Goal: Task Accomplishment & Management: Use online tool/utility

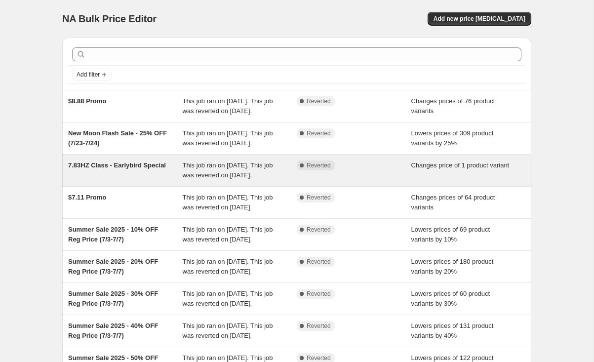
click at [258, 179] on span "This job ran on [DATE]. This job was reverted on [DATE]." at bounding box center [228, 169] width 90 height 17
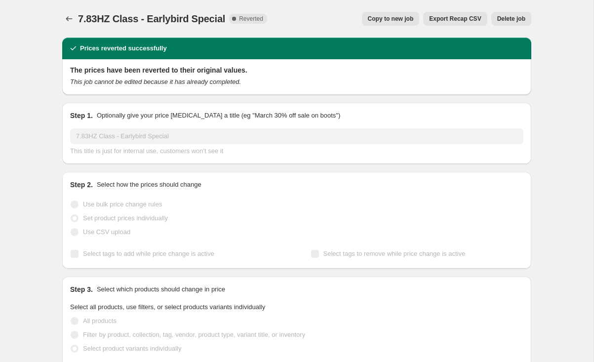
click at [388, 23] on button "Copy to new job" at bounding box center [391, 19] width 58 height 14
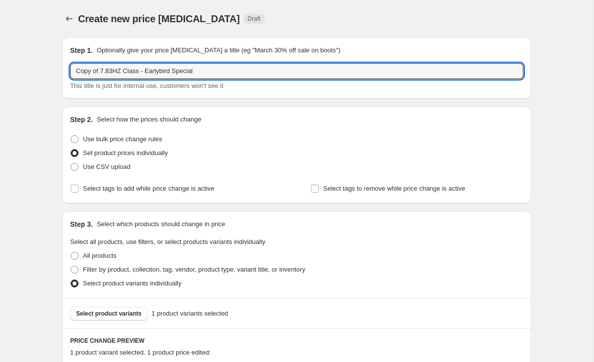
drag, startPoint x: 113, startPoint y: 70, endPoint x: 35, endPoint y: 70, distance: 78.5
click at [35, 70] on div "Create new price [MEDICAL_DATA]. This page is ready Create new price [MEDICAL_D…" at bounding box center [296, 309] width 593 height 619
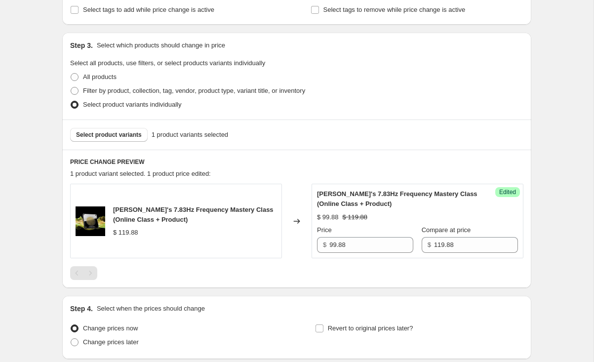
scroll to position [183, 0]
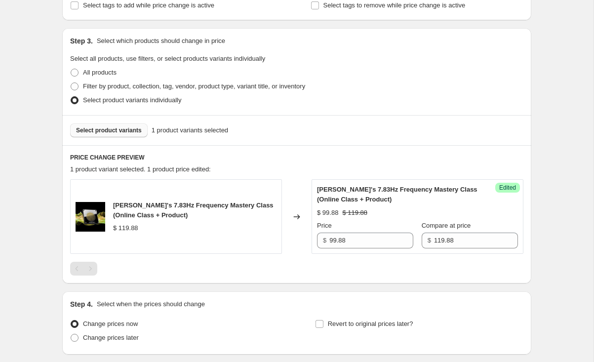
type input "174HZ Class - Earlybird Special"
click at [132, 129] on span "Select product variants" at bounding box center [109, 130] width 66 height 8
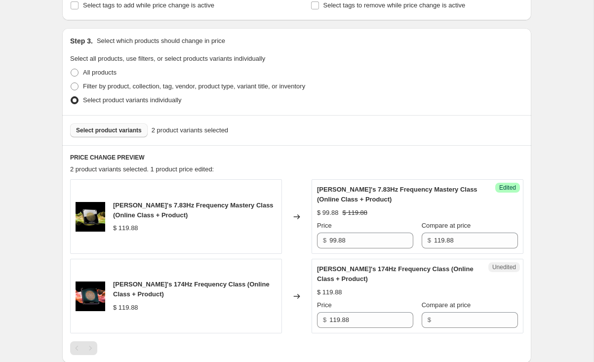
click at [119, 130] on span "Select product variants" at bounding box center [109, 130] width 66 height 8
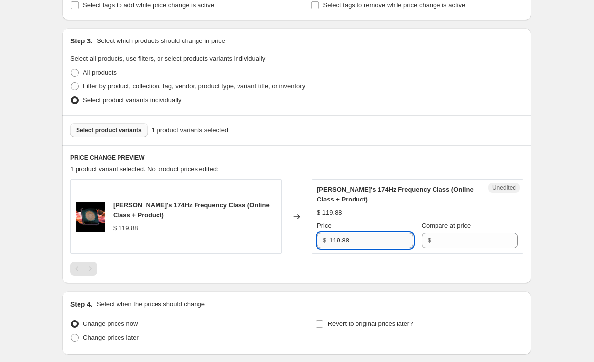
click at [375, 240] on input "119.88" at bounding box center [371, 240] width 84 height 16
type input "119.88"
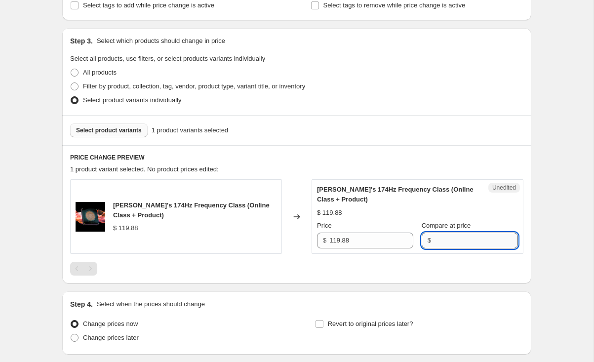
click at [443, 236] on input "Compare at price" at bounding box center [476, 240] width 84 height 16
paste input "119.88"
type input "119.88"
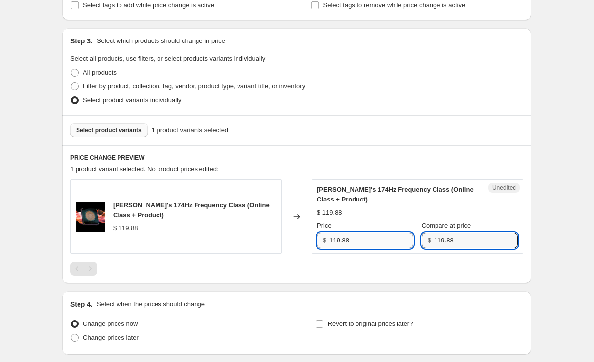
click at [361, 236] on input "119.88" at bounding box center [371, 240] width 84 height 16
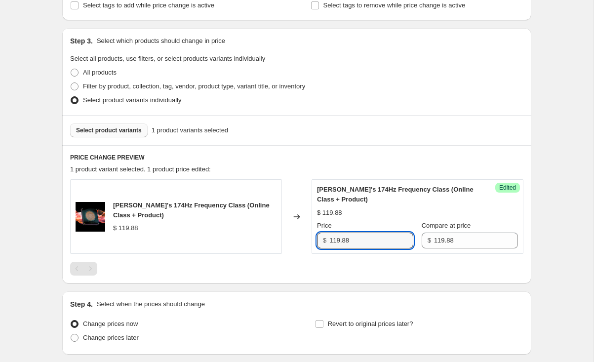
drag, startPoint x: 336, startPoint y: 242, endPoint x: 300, endPoint y: 241, distance: 36.0
click at [300, 241] on div "[PERSON_NAME]'s 174Hz Frequency Class (Online Class + Product) $ 119.88 Changed…" at bounding box center [296, 216] width 453 height 75
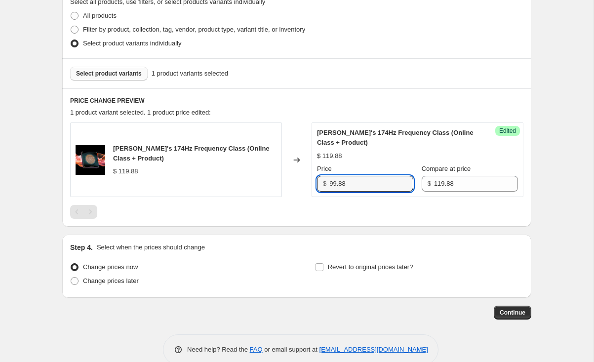
scroll to position [258, 0]
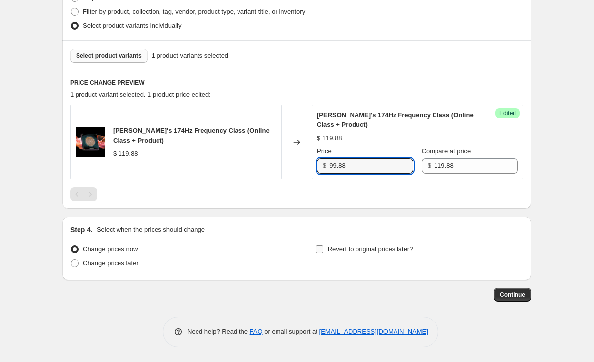
type input "99.88"
click at [361, 246] on span "Revert to original prices later?" at bounding box center [370, 248] width 85 height 7
click at [323, 246] on input "Revert to original prices later?" at bounding box center [319, 249] width 8 height 8
checkbox input "true"
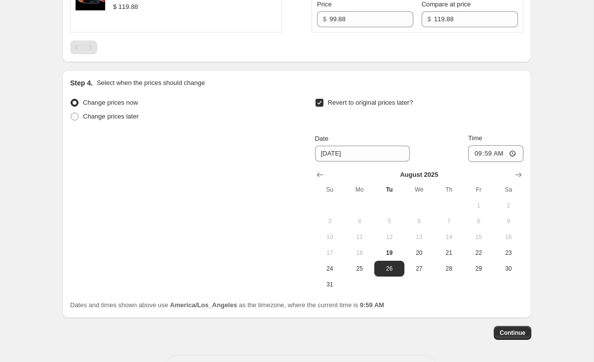
scroll to position [406, 0]
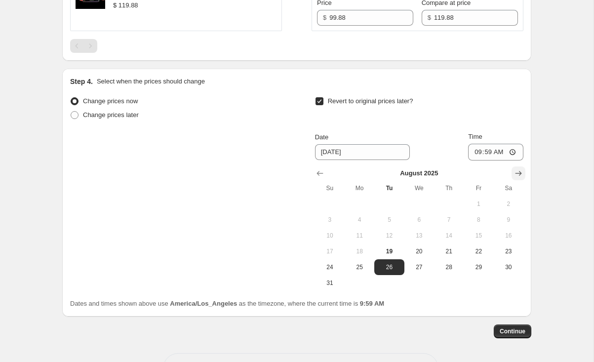
click at [520, 170] on icon "Show next month, September 2025" at bounding box center [518, 173] width 10 height 10
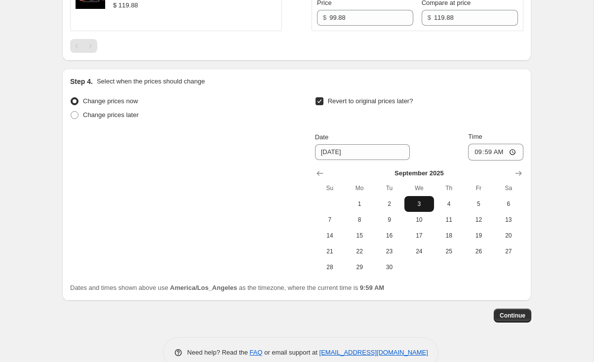
click at [419, 204] on span "3" at bounding box center [419, 204] width 22 height 8
type input "[DATE]"
click at [476, 150] on input "09:59" at bounding box center [495, 152] width 55 height 17
click at [492, 151] on input "11:59" at bounding box center [495, 152] width 55 height 17
type input "23:59"
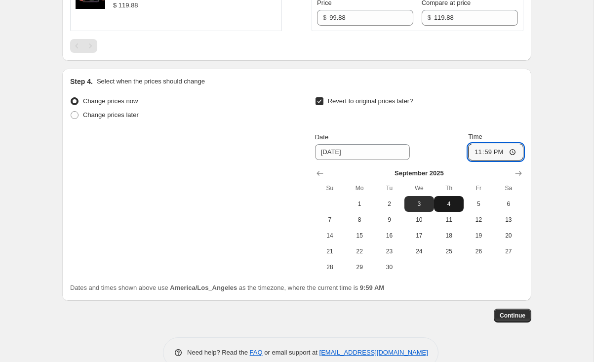
click at [454, 204] on span "4" at bounding box center [449, 204] width 22 height 8
type input "[DATE]"
click at [475, 152] on input "23:59" at bounding box center [495, 152] width 55 height 17
type input "00:05"
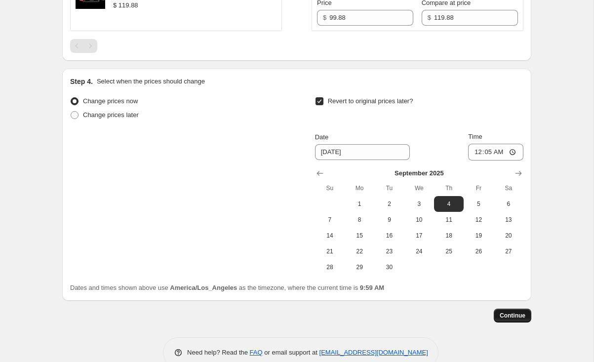
click at [520, 314] on span "Continue" at bounding box center [512, 315] width 26 height 8
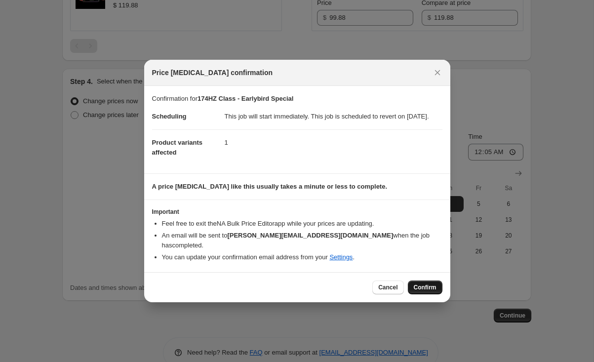
click at [417, 286] on span "Confirm" at bounding box center [425, 287] width 23 height 8
